Goal: Contribute content

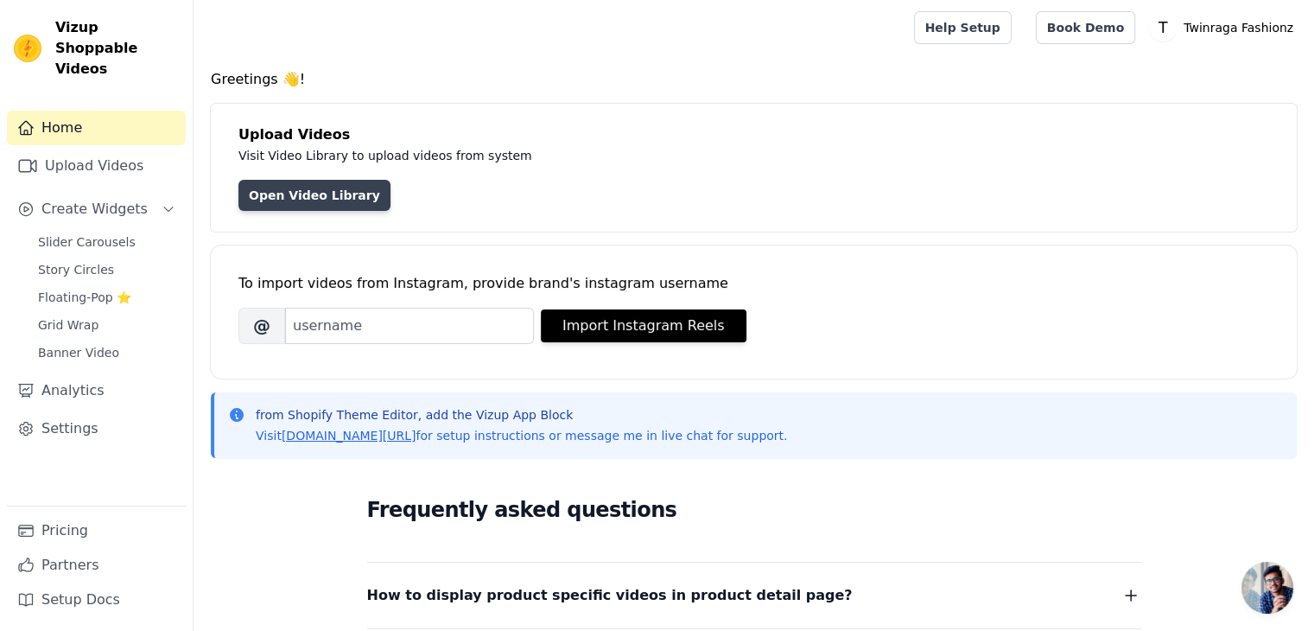
click at [327, 197] on link "Open Video Library" at bounding box center [314, 195] width 152 height 31
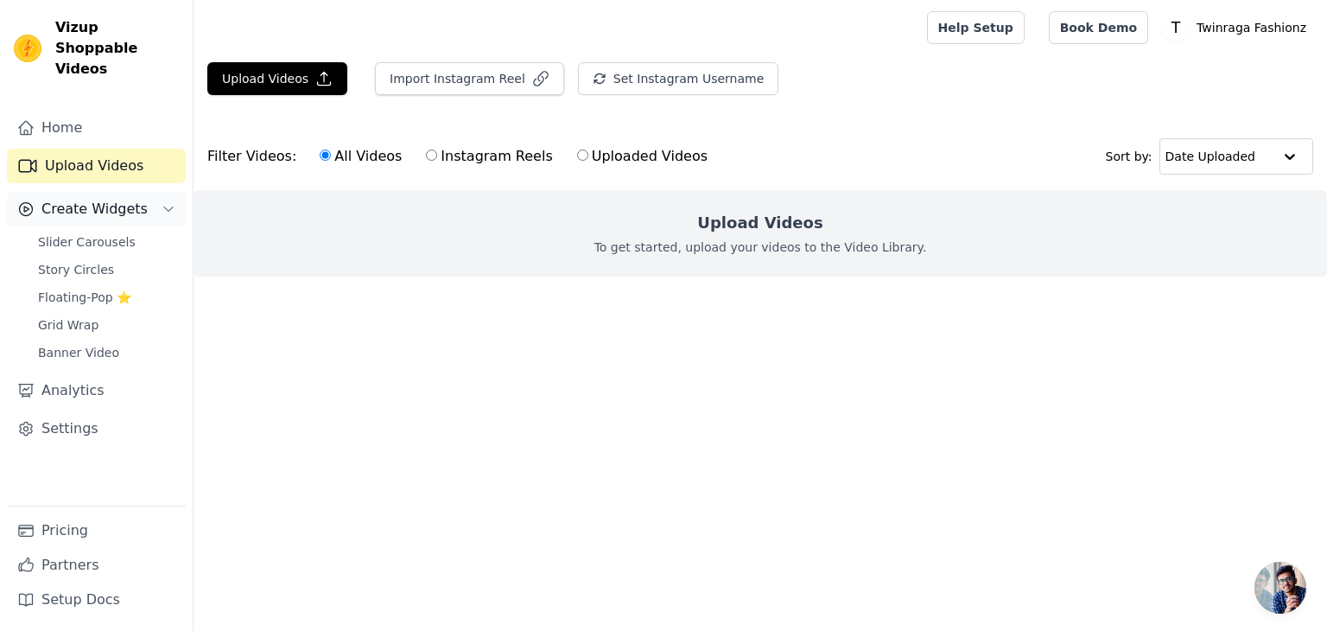
click at [111, 200] on button "Create Widgets" at bounding box center [96, 209] width 179 height 35
click at [294, 81] on button "Upload Videos" at bounding box center [277, 78] width 140 height 33
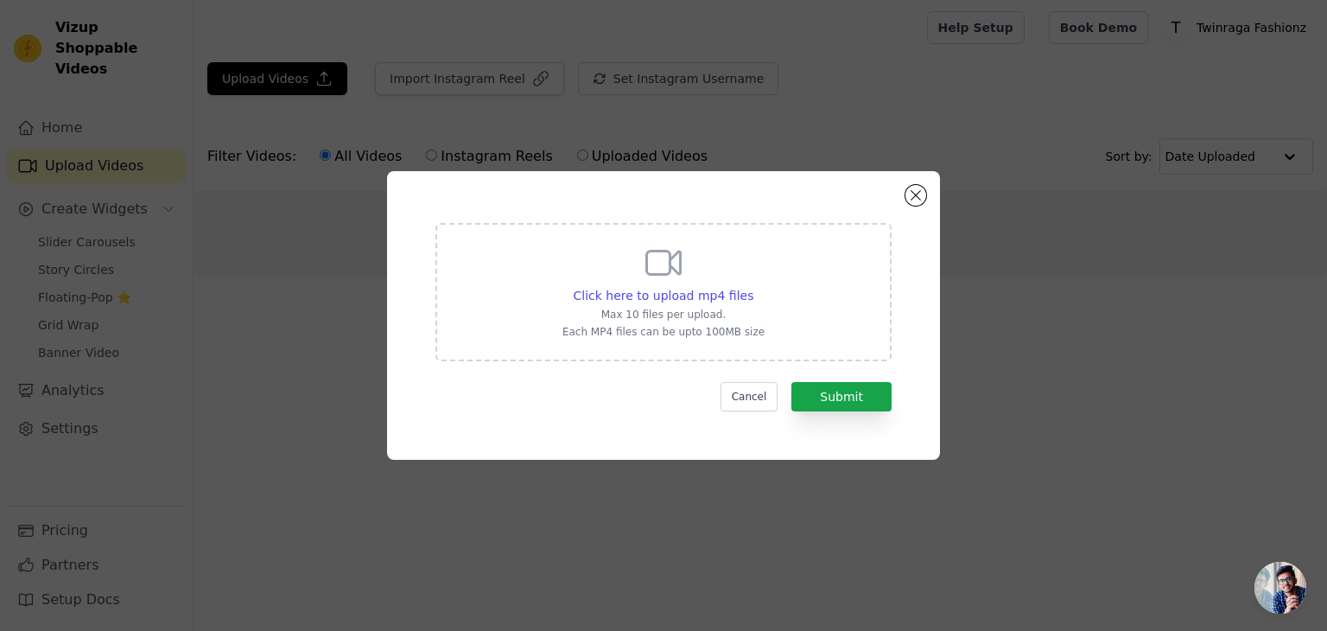
click at [658, 257] on icon at bounding box center [663, 262] width 41 height 41
click at [752, 286] on input "Click here to upload mp4 files Max 10 files per upload. Each MP4 files can be u…" at bounding box center [752, 286] width 1 height 1
type input "C:\fakepath\IMG_1361.mov"
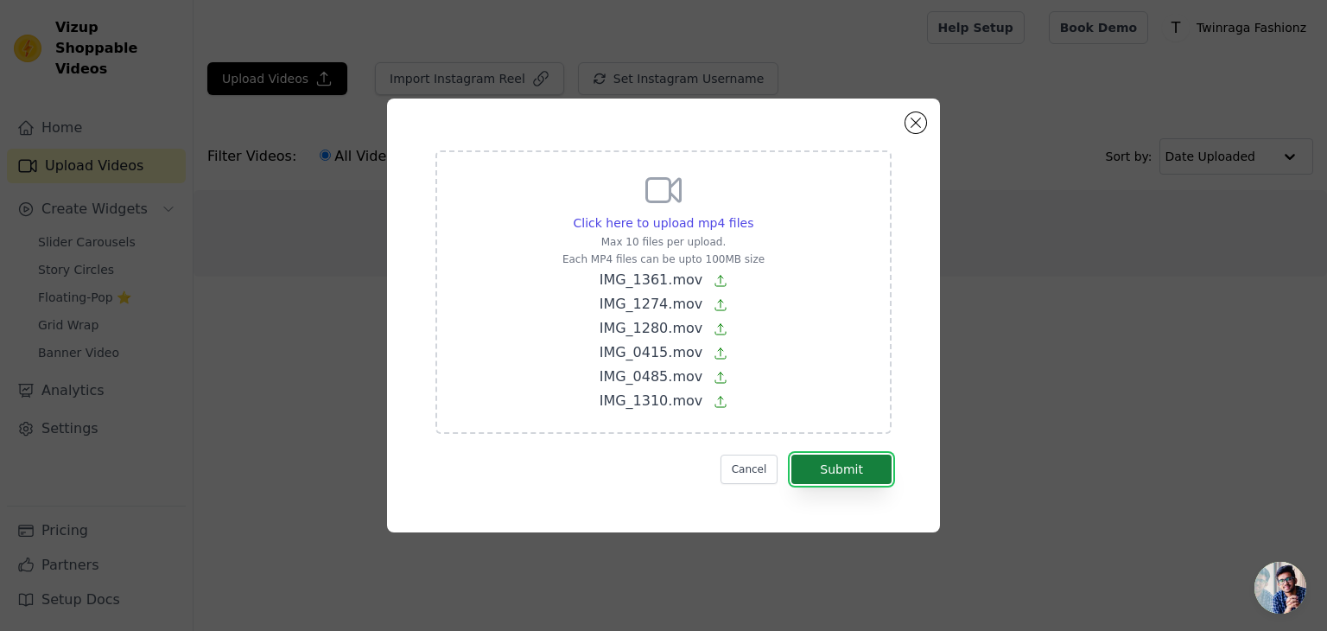
click at [860, 463] on button "Submit" at bounding box center [841, 468] width 100 height 29
click at [914, 127] on button "Close modal" at bounding box center [915, 122] width 21 height 21
